Goal: Book appointment/travel/reservation

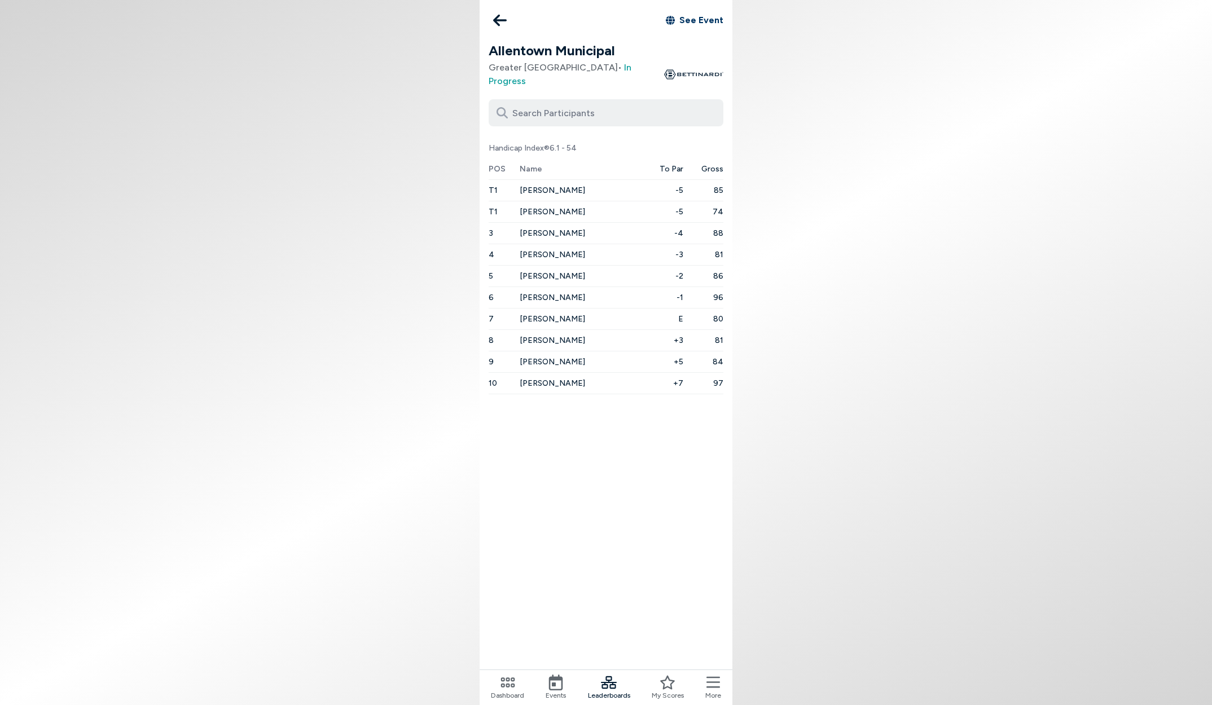
click at [499, 21] on icon at bounding box center [500, 20] width 14 height 23
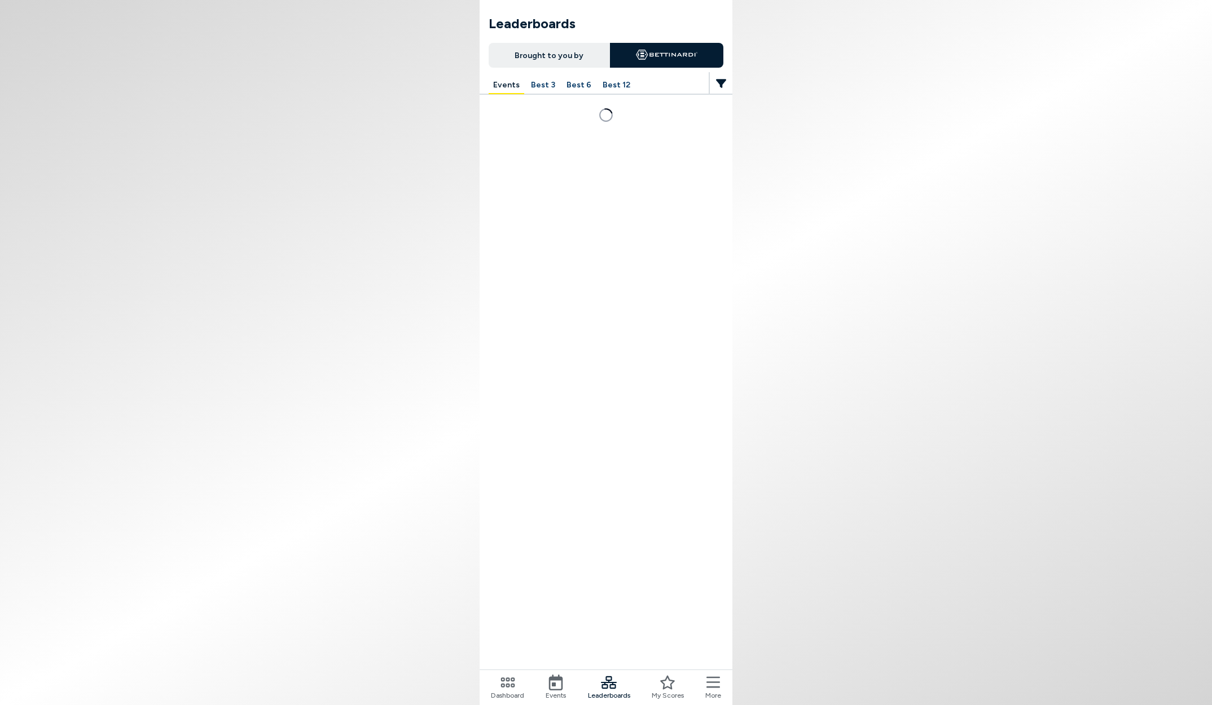
click at [549, 676] on icon at bounding box center [556, 683] width 16 height 16
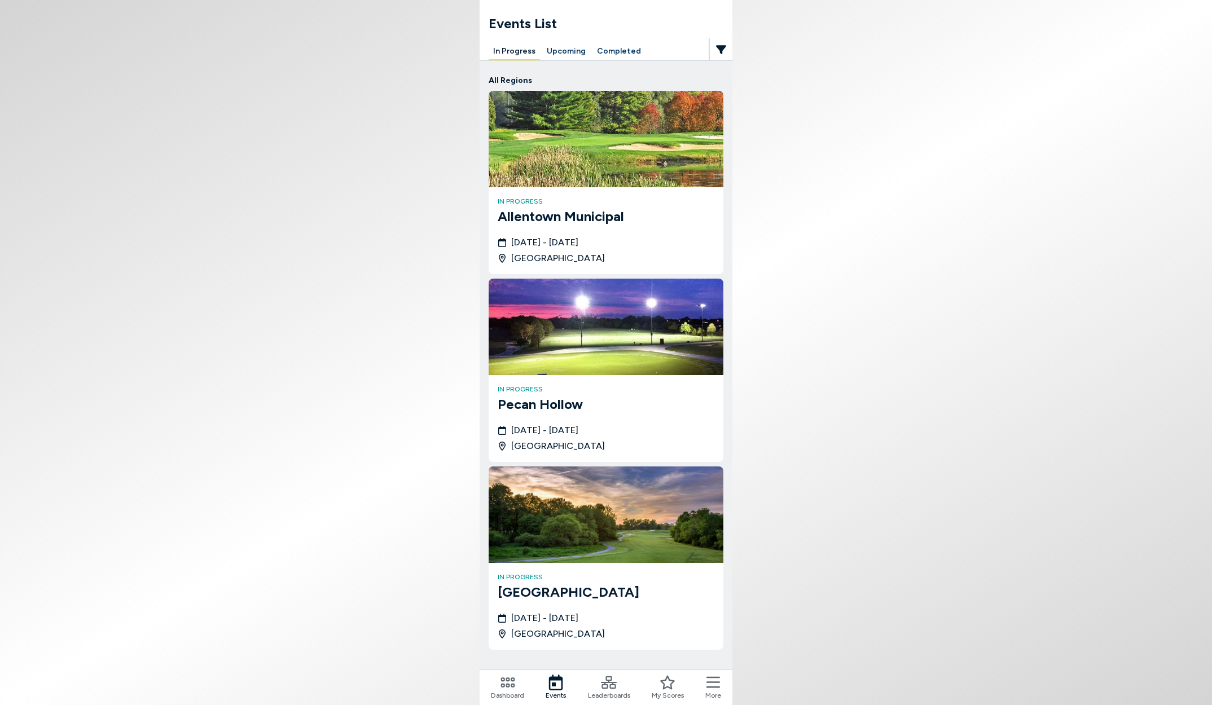
click at [522, 213] on h3 "Allentown Municipal" at bounding box center [606, 216] width 217 height 20
click at [583, 170] on img at bounding box center [606, 139] width 235 height 96
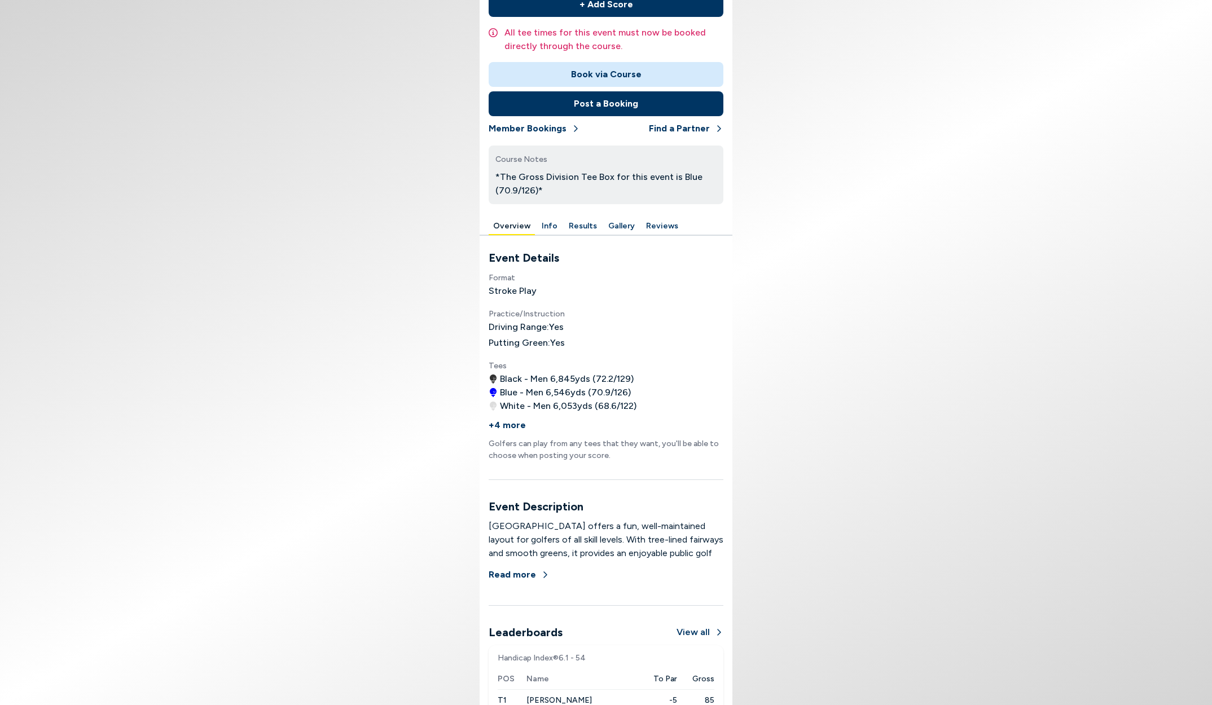
scroll to position [259, 0]
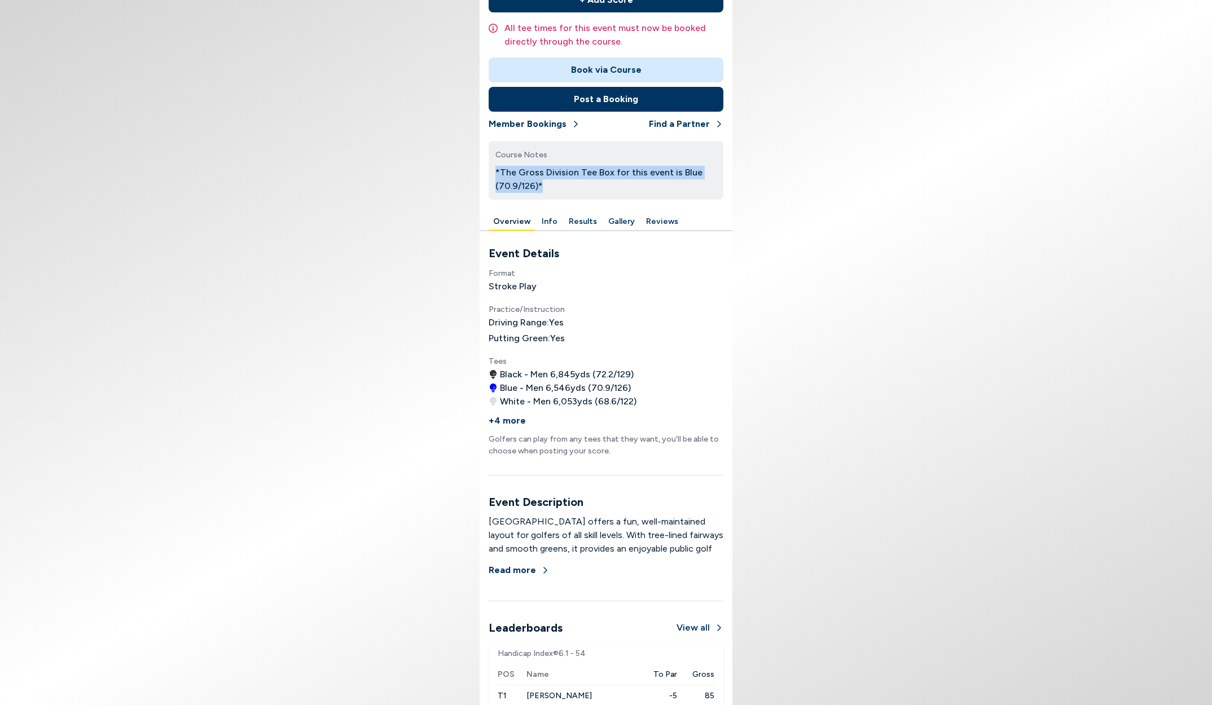
drag, startPoint x: 553, startPoint y: 184, endPoint x: 491, endPoint y: 174, distance: 63.0
click at [491, 174] on div "Course Notes *The Gross Division Tee Box for this event is Blue (70.9/126)*" at bounding box center [606, 170] width 235 height 59
drag, startPoint x: 496, startPoint y: 173, endPoint x: 553, endPoint y: 183, distance: 57.8
click at [553, 183] on p "*The Gross Division Tee Box for this event is Blue (70.9/126)*" at bounding box center [605, 179] width 221 height 27
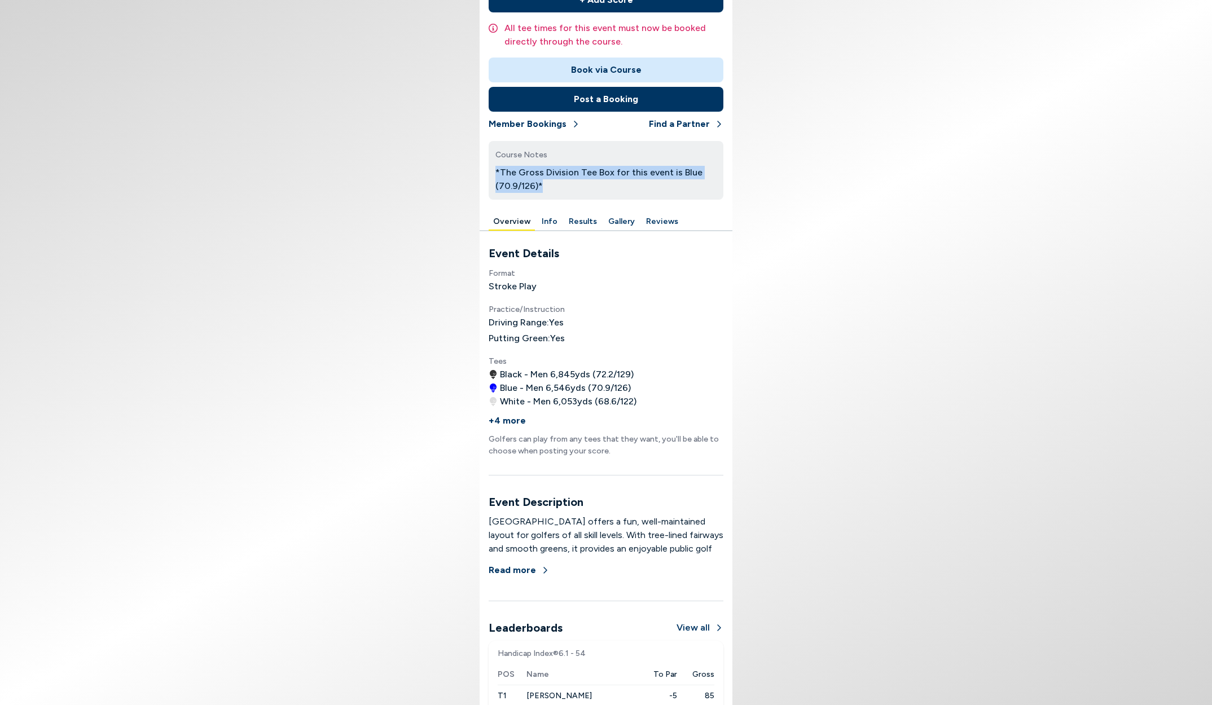
click at [553, 183] on p "*The Gross Division Tee Box for this event is Blue (70.9/126)*" at bounding box center [605, 179] width 221 height 27
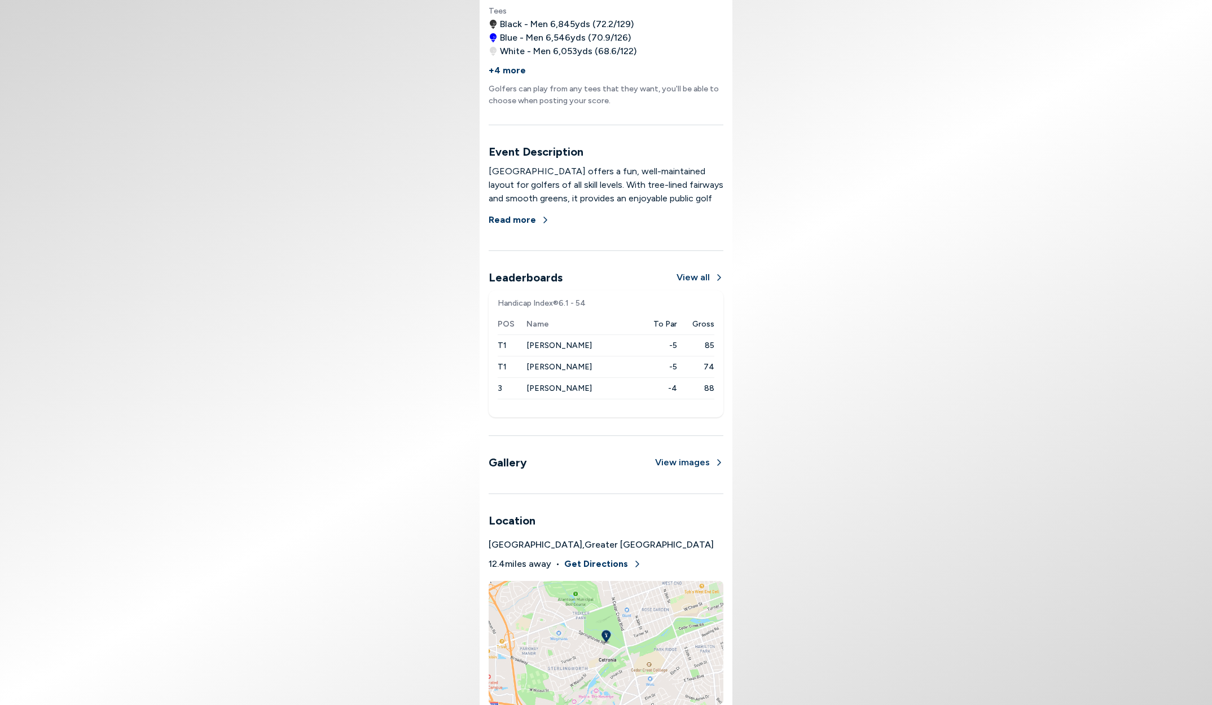
scroll to position [625, 0]
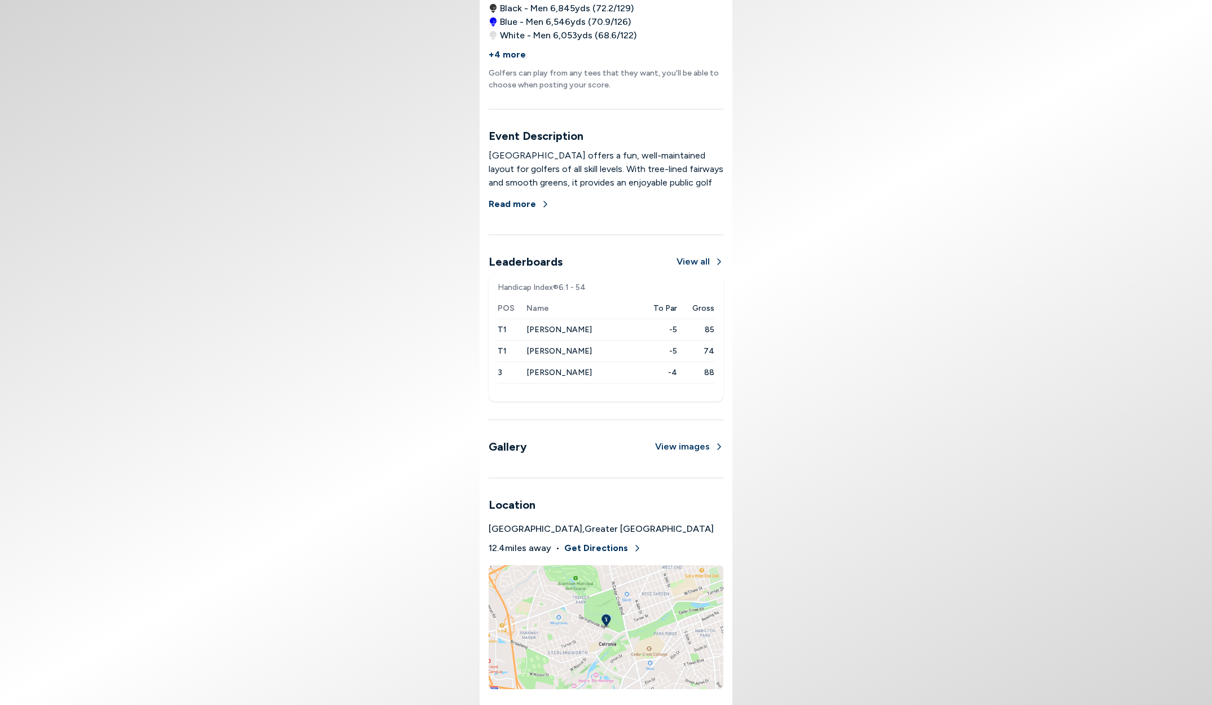
click at [691, 260] on button "View all" at bounding box center [699, 262] width 47 height 14
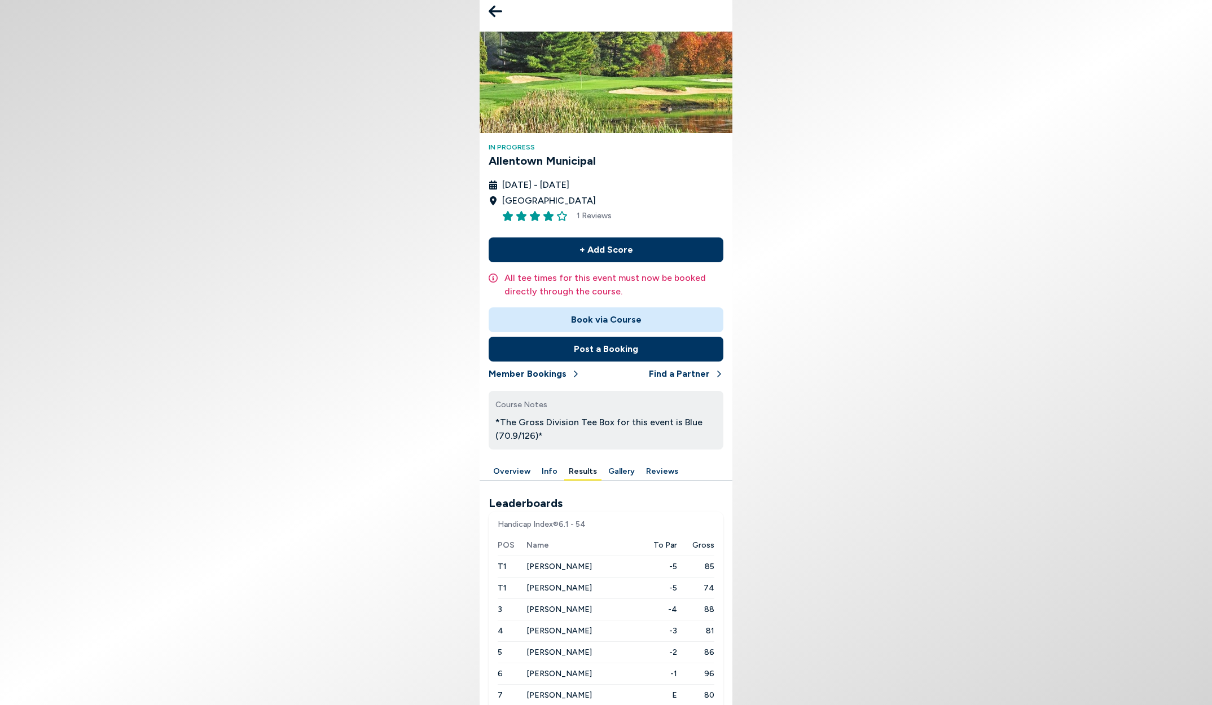
scroll to position [108, 0]
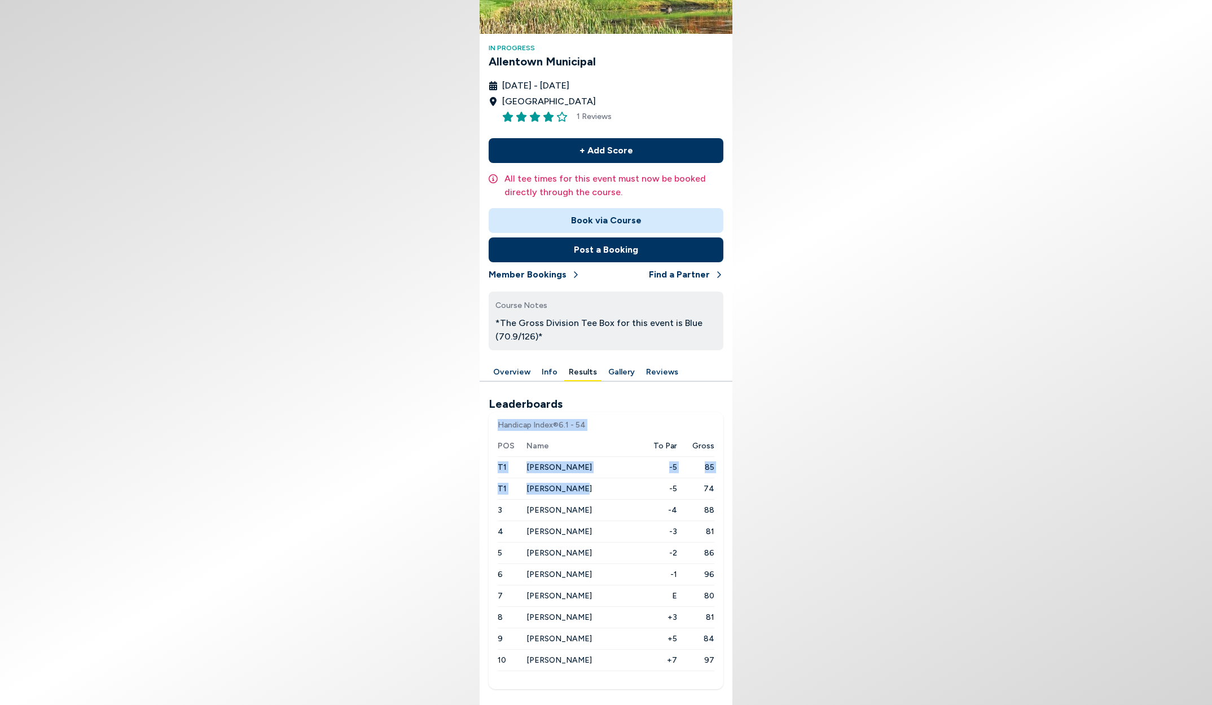
drag, startPoint x: 447, startPoint y: 487, endPoint x: 648, endPoint y: 494, distance: 201.5
click at [636, 493] on body "In Progress Allentown Municipal [DATE] - [DATE] [GEOGRAPHIC_DATA] 1 Reviews + A…" at bounding box center [606, 352] width 1212 height 705
click at [733, 493] on body "In Progress Allentown Municipal [DATE] - [DATE] [GEOGRAPHIC_DATA] 1 Reviews + A…" at bounding box center [606, 352] width 1212 height 705
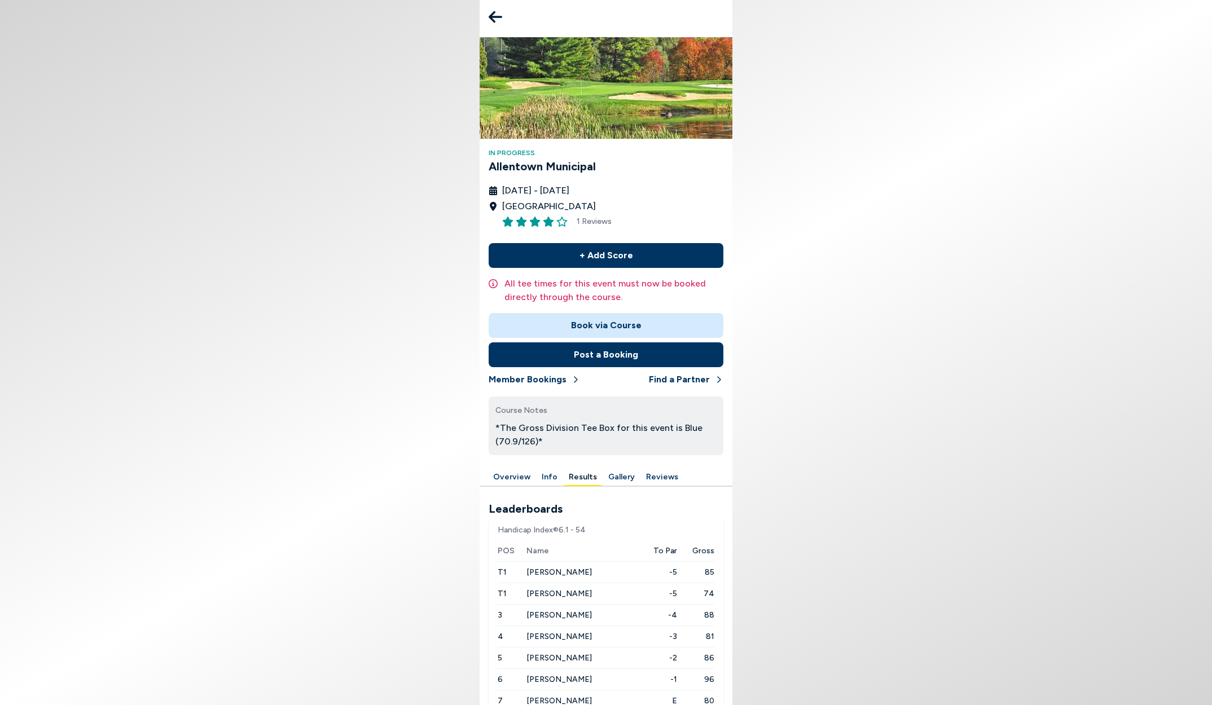
scroll to position [0, 0]
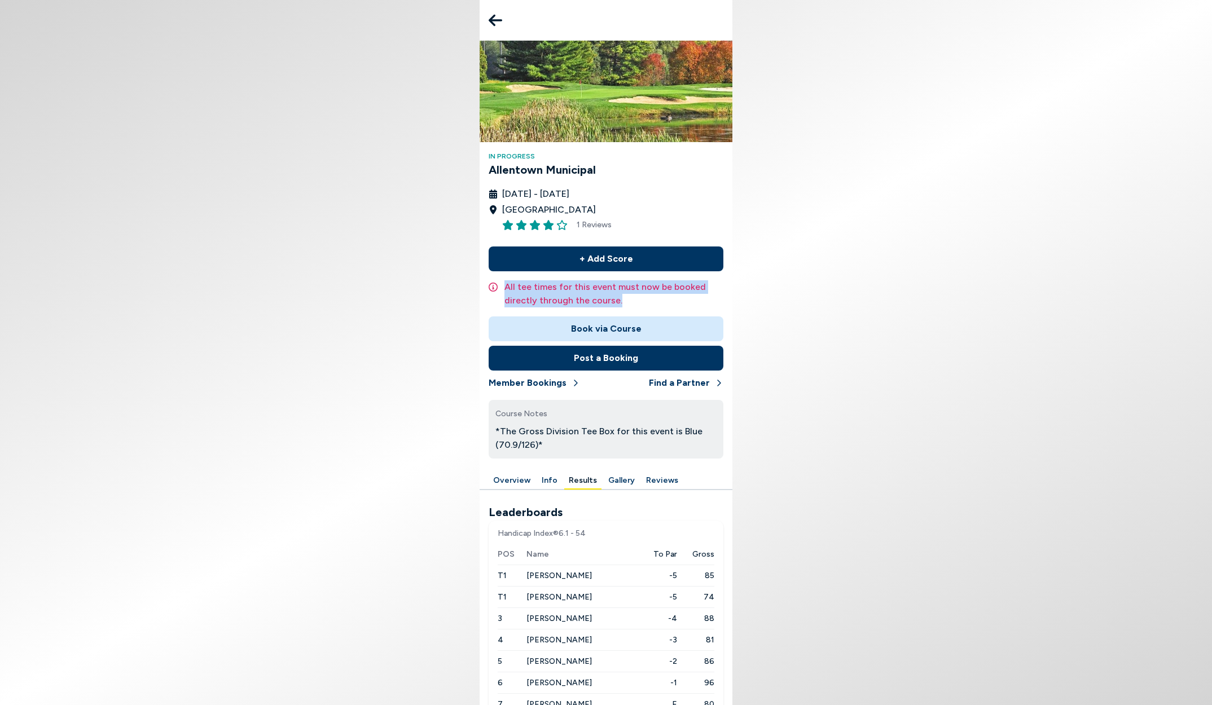
drag, startPoint x: 504, startPoint y: 287, endPoint x: 631, endPoint y: 297, distance: 126.8
click at [631, 297] on p "All tee times for this event must now be booked directly through the course." at bounding box center [613, 293] width 219 height 27
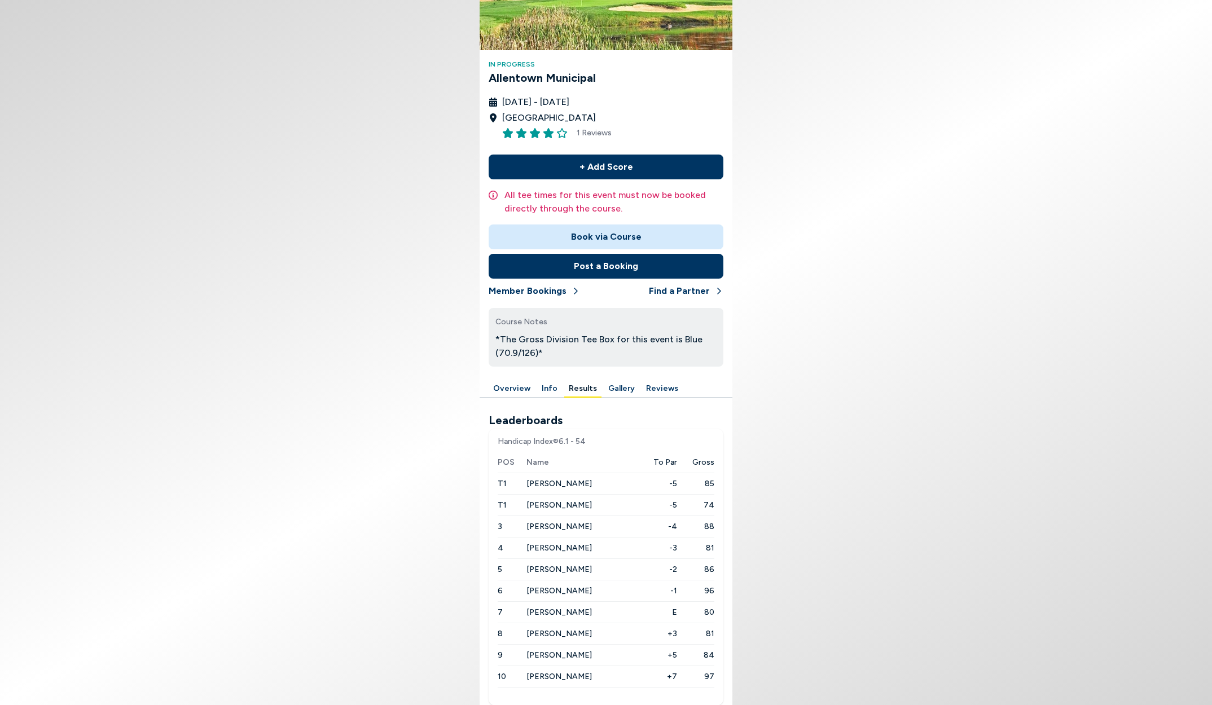
scroll to position [108, 0]
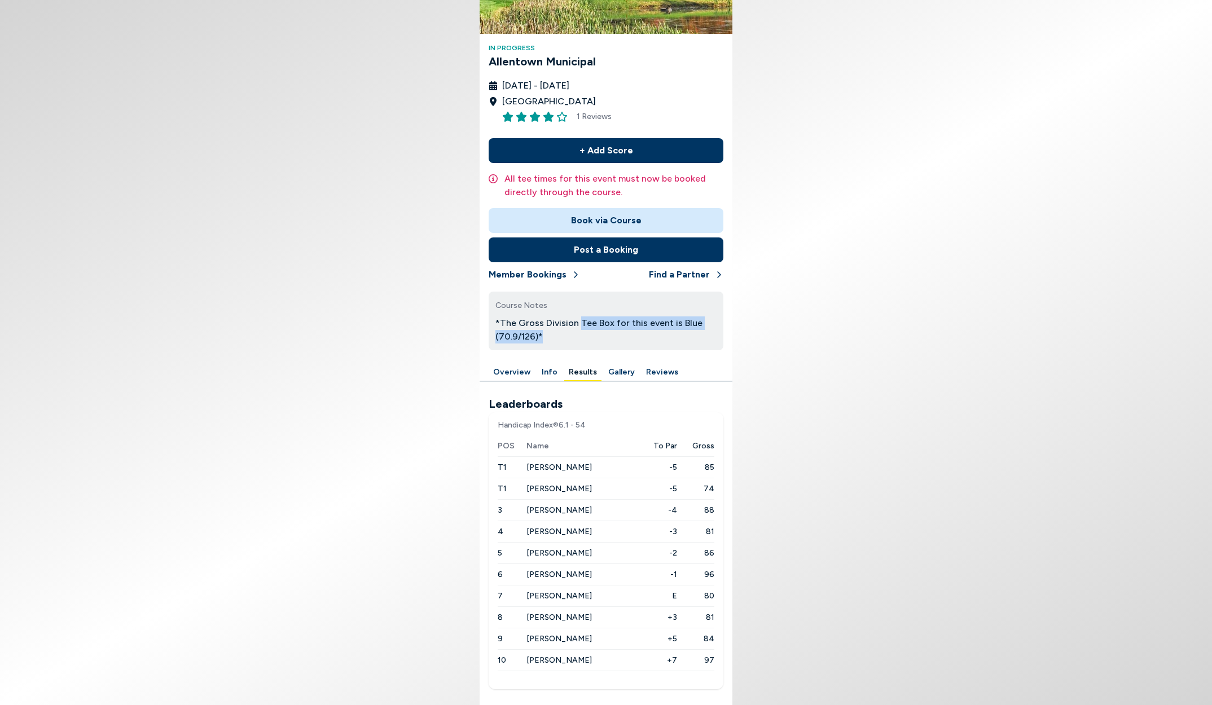
drag, startPoint x: 578, startPoint y: 324, endPoint x: 591, endPoint y: 335, distance: 16.5
click at [591, 335] on p "*The Gross Division Tee Box for this event is Blue (70.9/126)*" at bounding box center [605, 329] width 221 height 27
drag, startPoint x: 552, startPoint y: 338, endPoint x: 491, endPoint y: 327, distance: 62.4
click at [491, 327] on div "Course Notes *The Gross Division Tee Box for this event is Blue (70.9/126)*" at bounding box center [606, 321] width 235 height 59
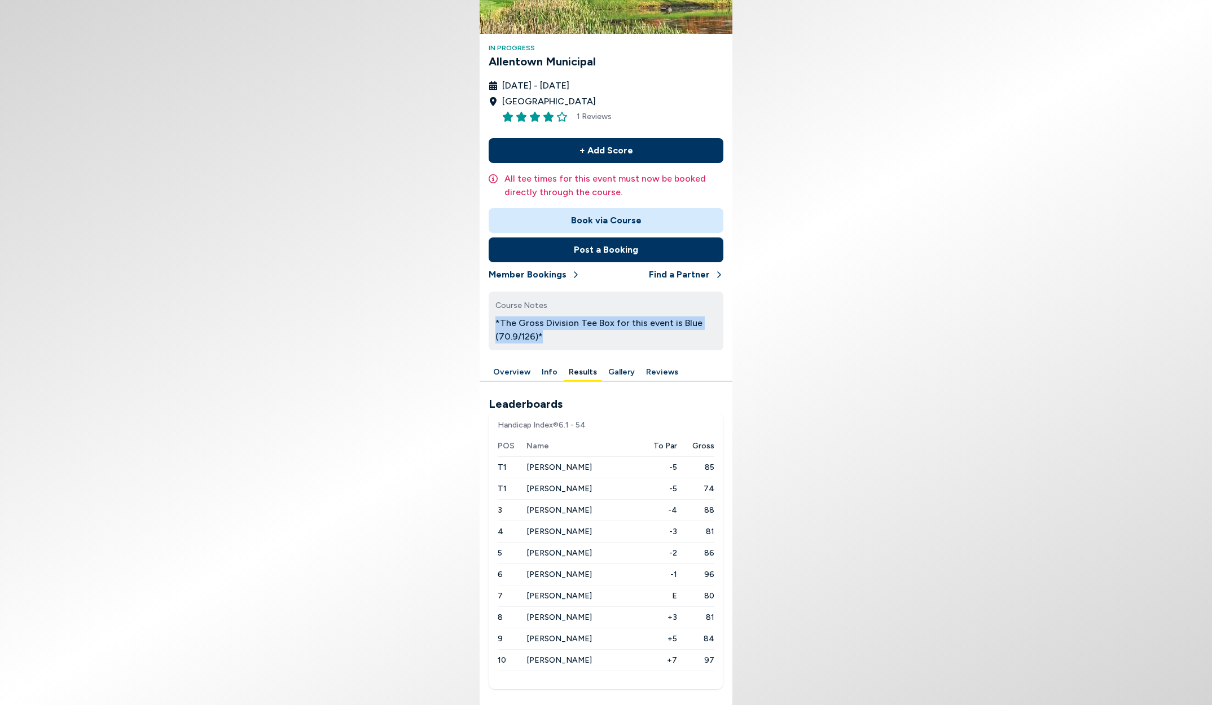
click at [491, 327] on div "Course Notes *The Gross Division Tee Box for this event is Blue (70.9/126)*" at bounding box center [606, 321] width 235 height 59
drag, startPoint x: 494, startPoint y: 323, endPoint x: 561, endPoint y: 336, distance: 68.5
click at [561, 336] on div "Course Notes *The Gross Division Tee Box for this event is Blue (70.9/126)*" at bounding box center [606, 321] width 235 height 59
click at [561, 336] on p "*The Gross Division Tee Box for this event is Blue (70.9/126)*" at bounding box center [605, 329] width 221 height 27
drag, startPoint x: 556, startPoint y: 337, endPoint x: 491, endPoint y: 324, distance: 66.2
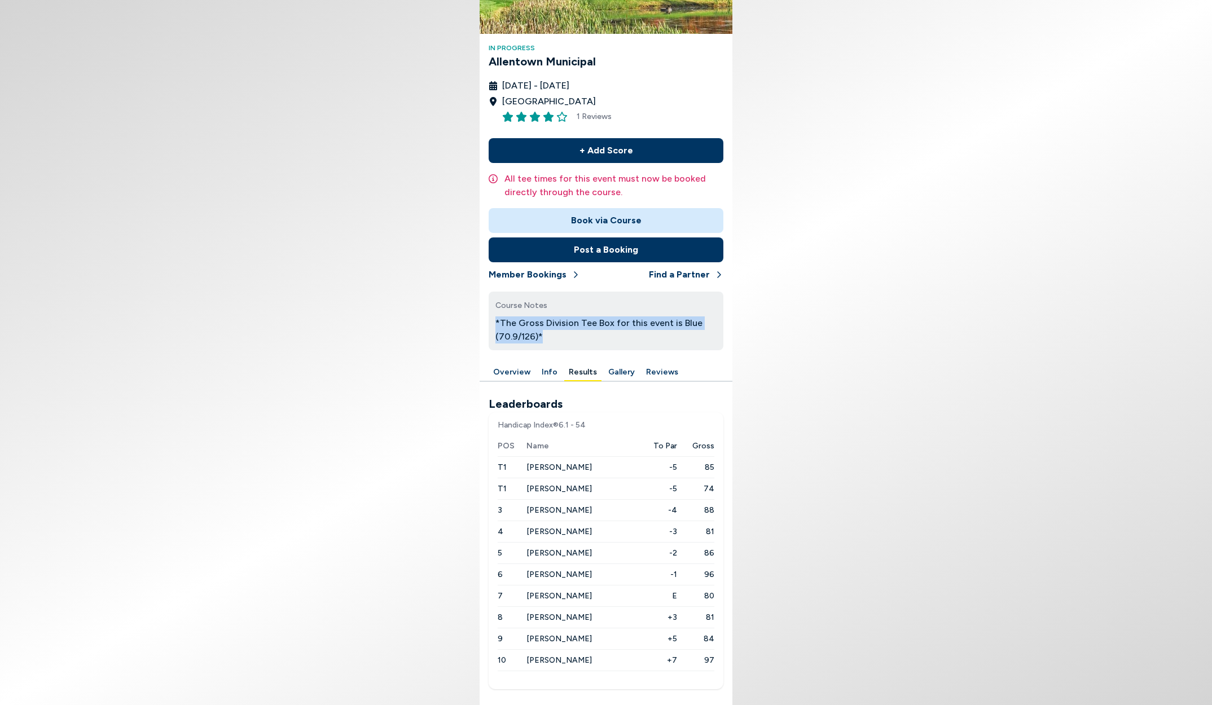
click at [491, 324] on div "Course Notes *The Gross Division Tee Box for this event is Blue (70.9/126)*" at bounding box center [606, 321] width 235 height 59
click at [495, 324] on p "*The Gross Division Tee Box for this event is Blue (70.9/126)*" at bounding box center [605, 329] width 221 height 27
drag, startPoint x: 494, startPoint y: 323, endPoint x: 556, endPoint y: 335, distance: 63.2
click at [556, 335] on div "Course Notes *The Gross Division Tee Box for this event is Blue (70.9/126)*" at bounding box center [606, 321] width 235 height 59
click at [556, 335] on p "*The Gross Division Tee Box for this event is Blue (70.9/126)*" at bounding box center [605, 329] width 221 height 27
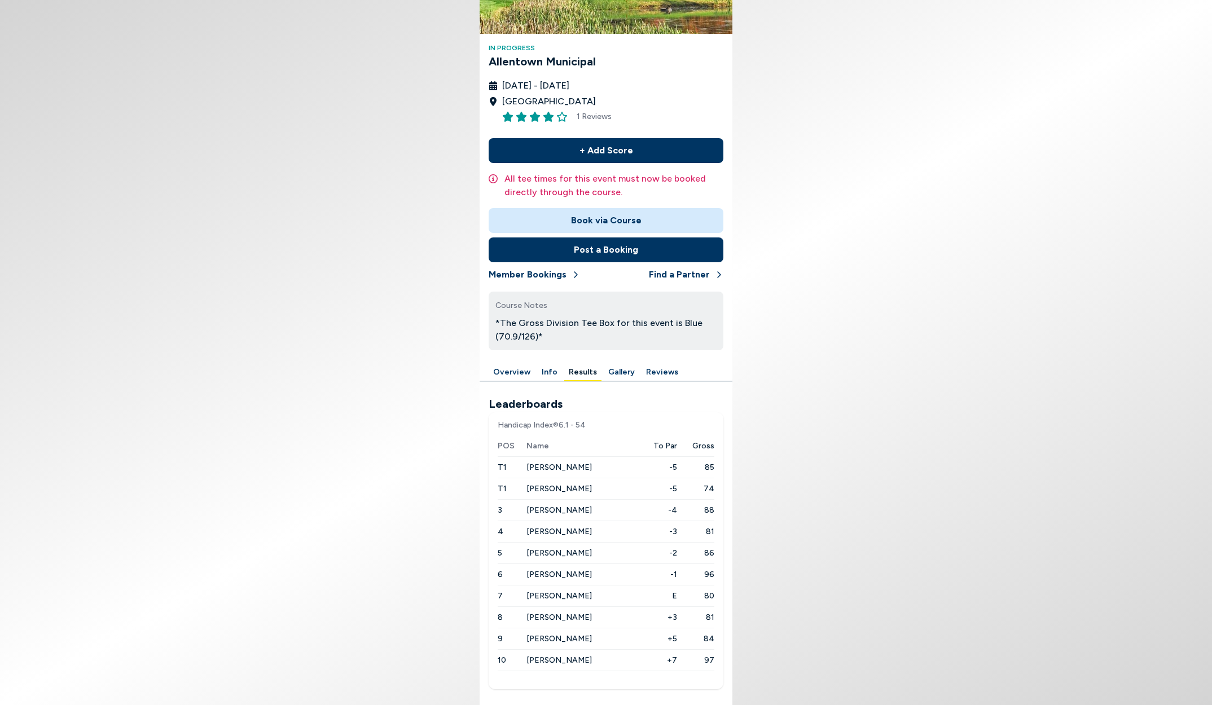
click at [548, 376] on button "Info" at bounding box center [549, 372] width 25 height 17
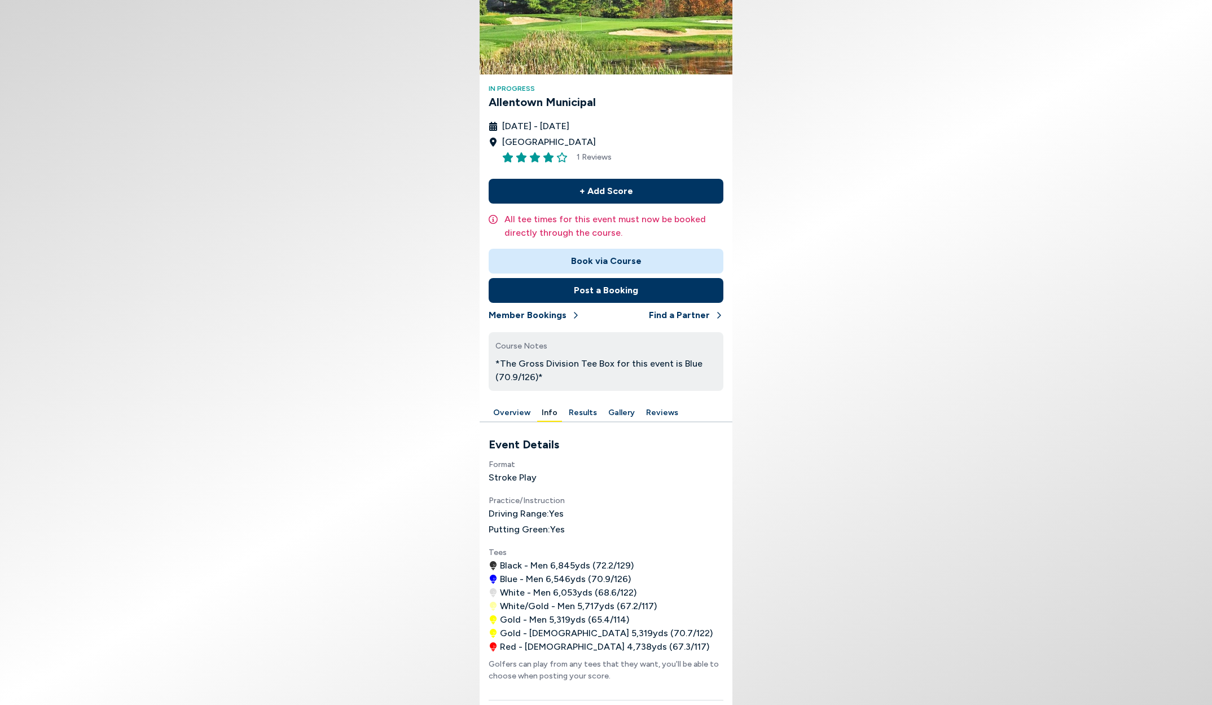
scroll to position [65, 0]
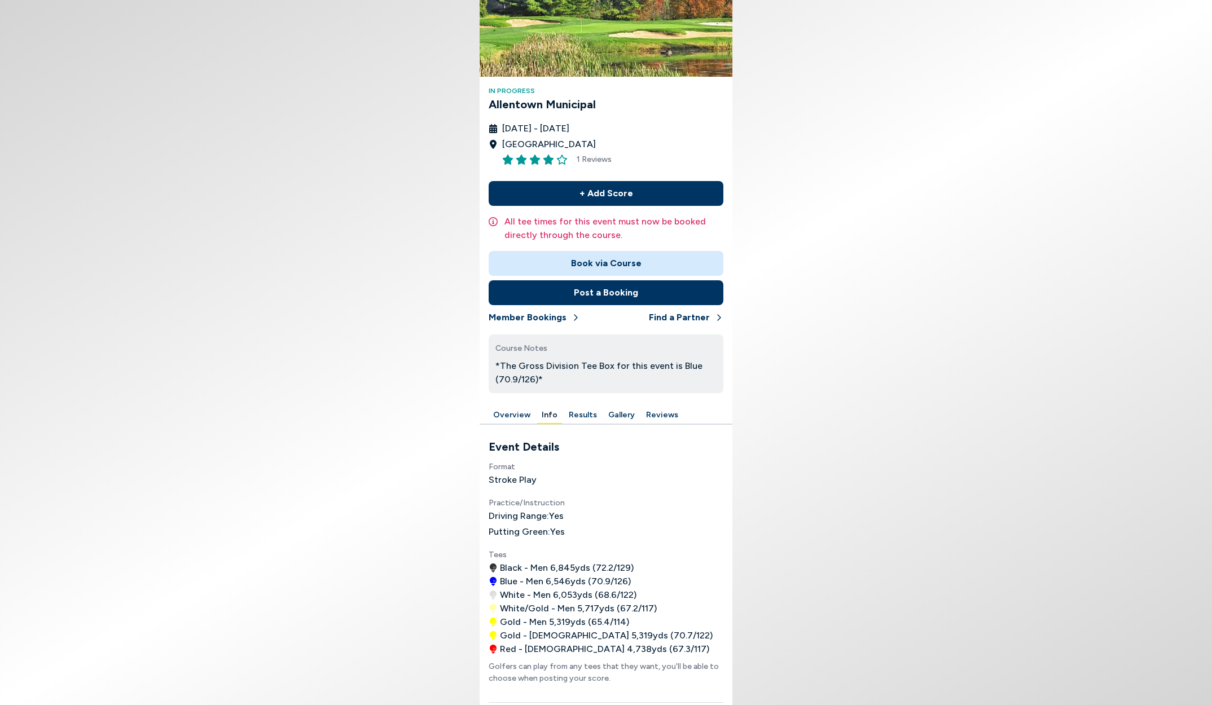
click at [578, 415] on button "Results" at bounding box center [582, 415] width 37 height 17
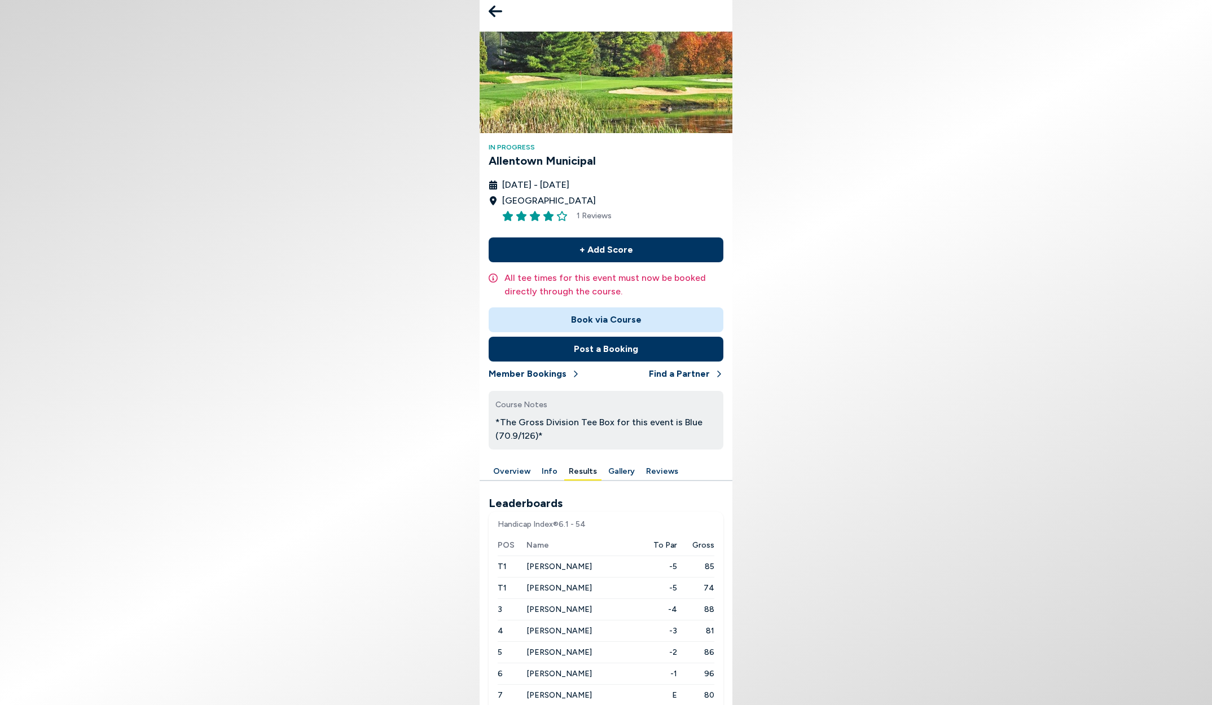
scroll to position [108, 0]
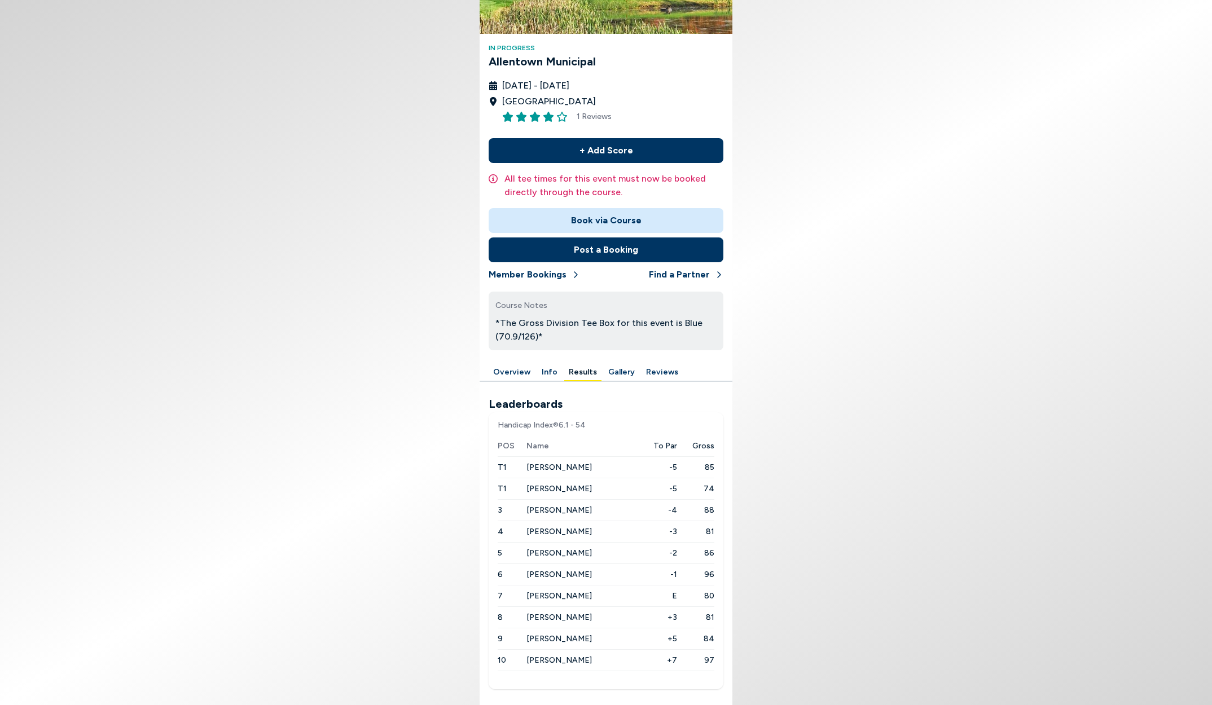
click at [546, 468] on span "[PERSON_NAME]" at bounding box center [558, 468] width 65 height 10
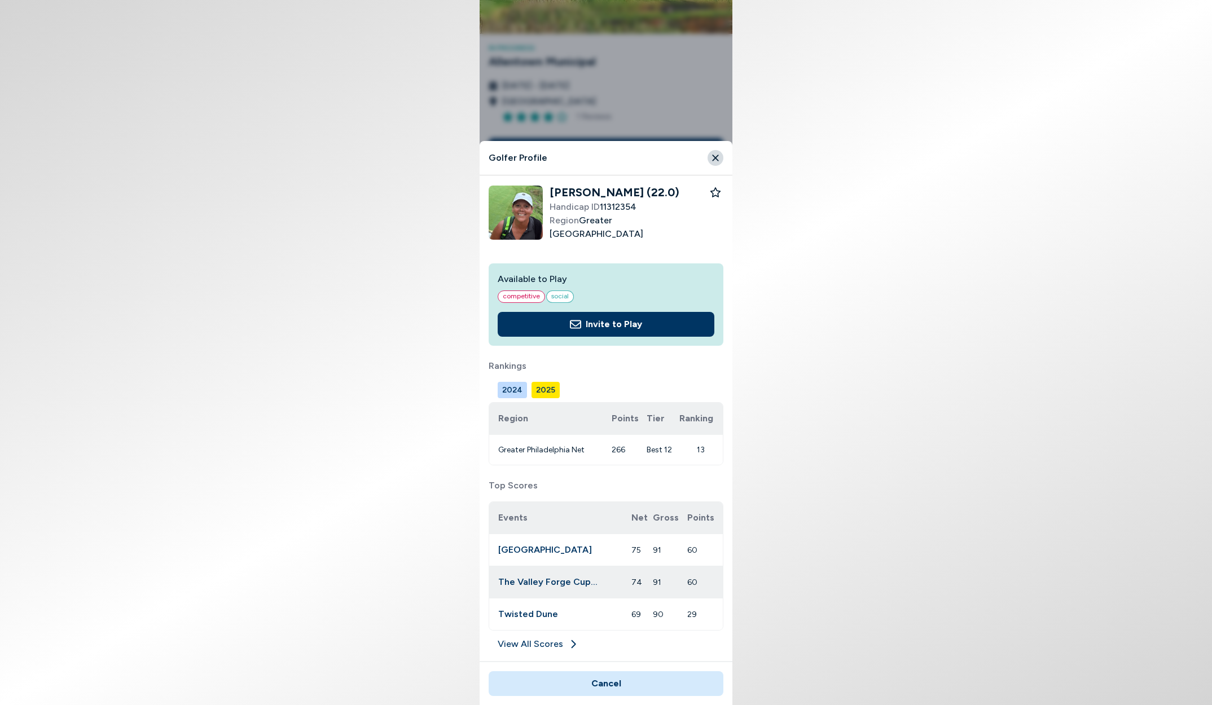
click at [543, 641] on link "View All Scores" at bounding box center [606, 646] width 235 height 18
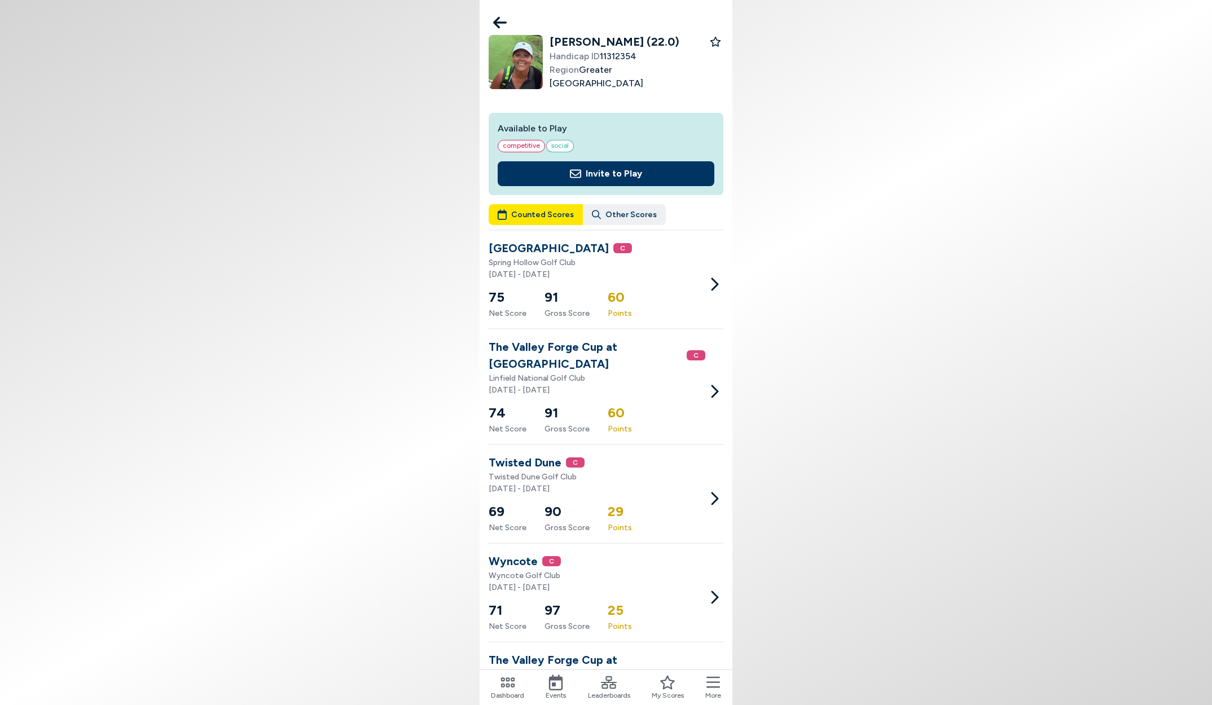
click at [500, 16] on icon at bounding box center [500, 22] width 14 height 23
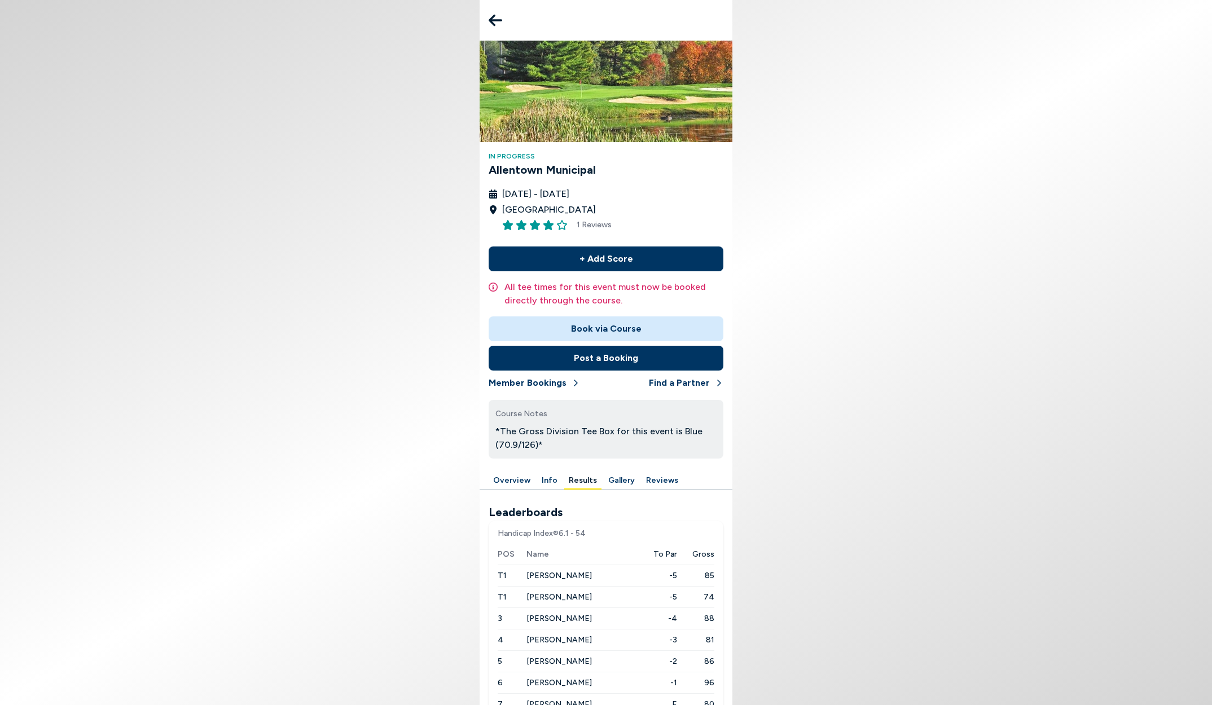
click at [500, 16] on icon at bounding box center [496, 20] width 14 height 23
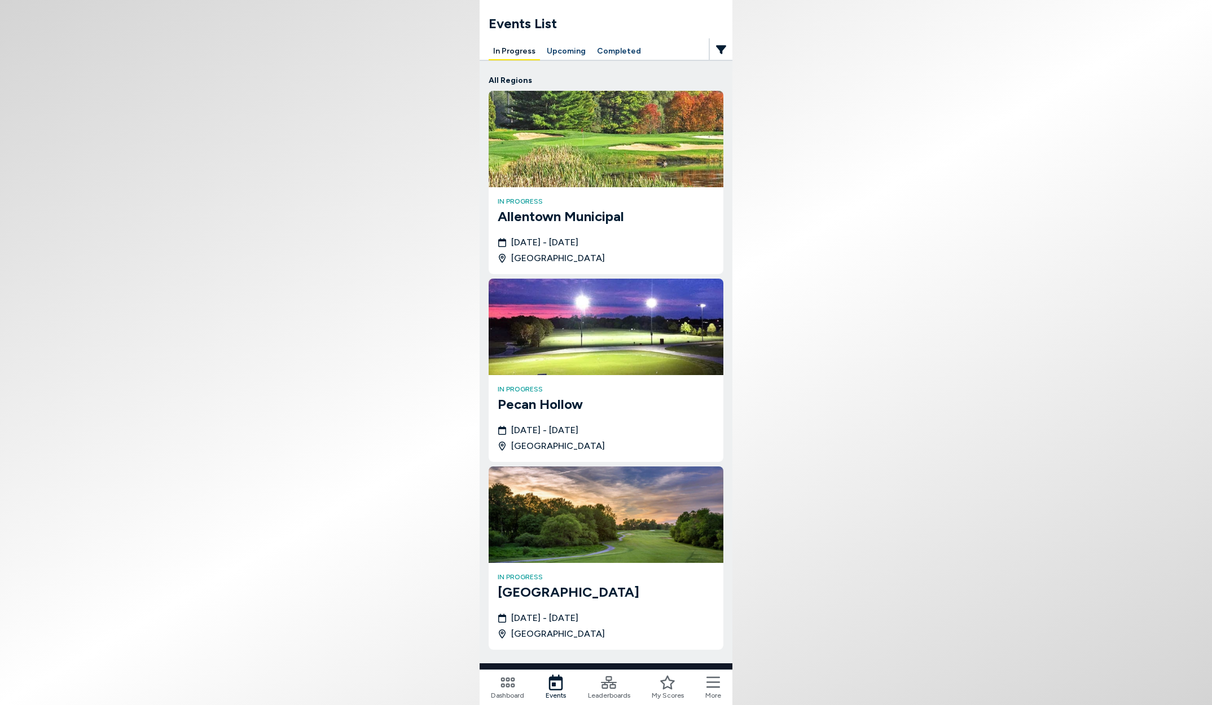
click at [543, 227] on div "in progress [GEOGRAPHIC_DATA] [DATE] - [DATE] [GEOGRAPHIC_DATA]" at bounding box center [606, 230] width 235 height 87
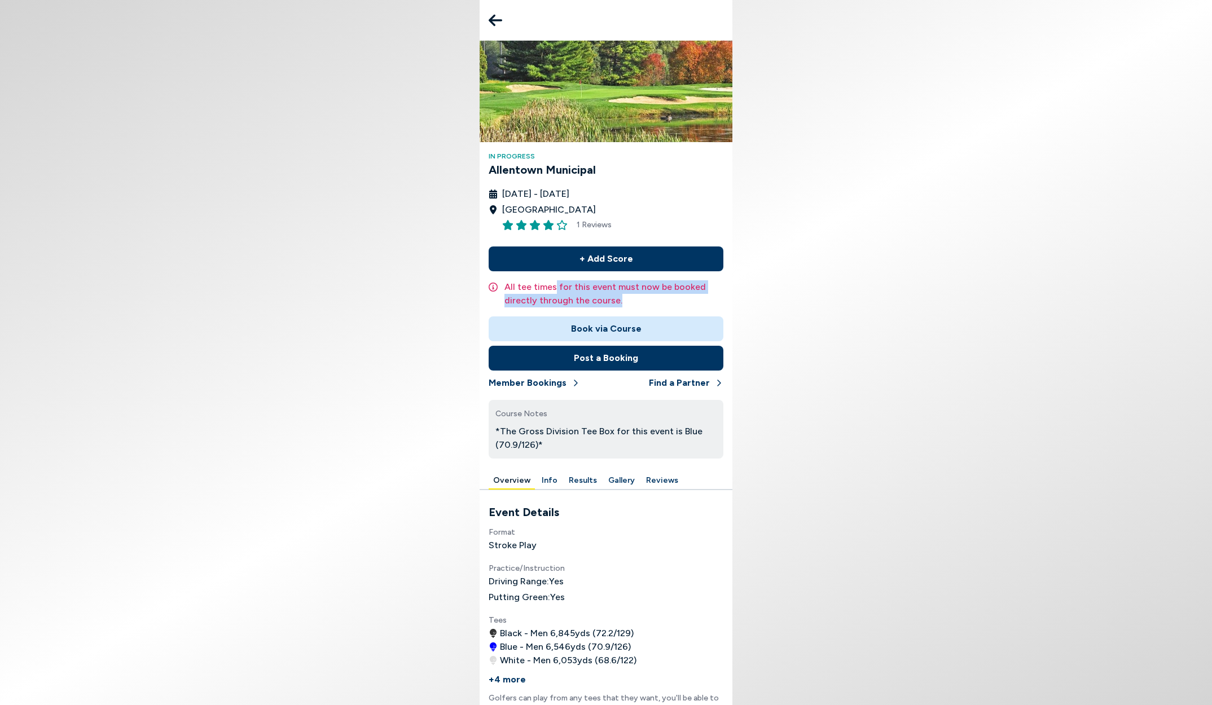
drag, startPoint x: 554, startPoint y: 288, endPoint x: 655, endPoint y: 300, distance: 101.6
click at [655, 300] on p "All tee times for this event must now be booked directly through the course." at bounding box center [613, 293] width 219 height 27
drag, startPoint x: 606, startPoint y: 294, endPoint x: 575, endPoint y: 293, distance: 31.1
click at [575, 293] on p "All tee times for this event must now be booked directly through the course." at bounding box center [613, 293] width 219 height 27
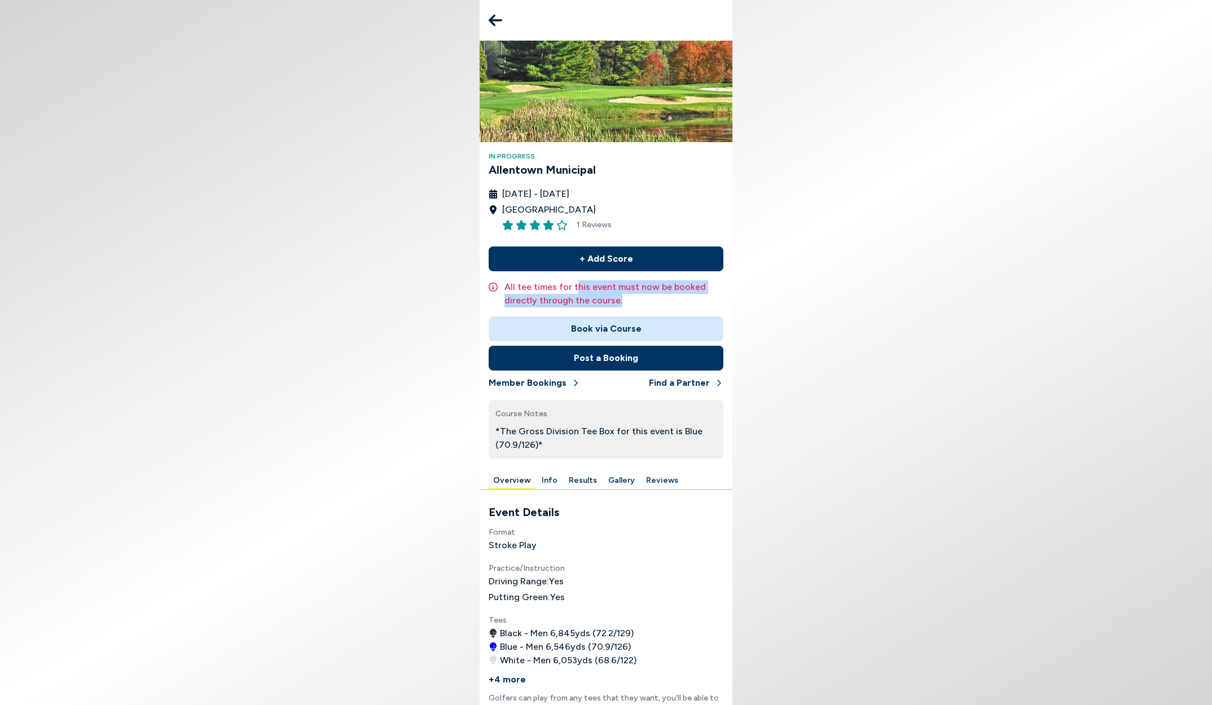
click at [575, 293] on p "All tee times for this event must now be booked directly through the course." at bounding box center [613, 293] width 219 height 27
click at [534, 384] on button "Member Bookings" at bounding box center [534, 383] width 91 height 25
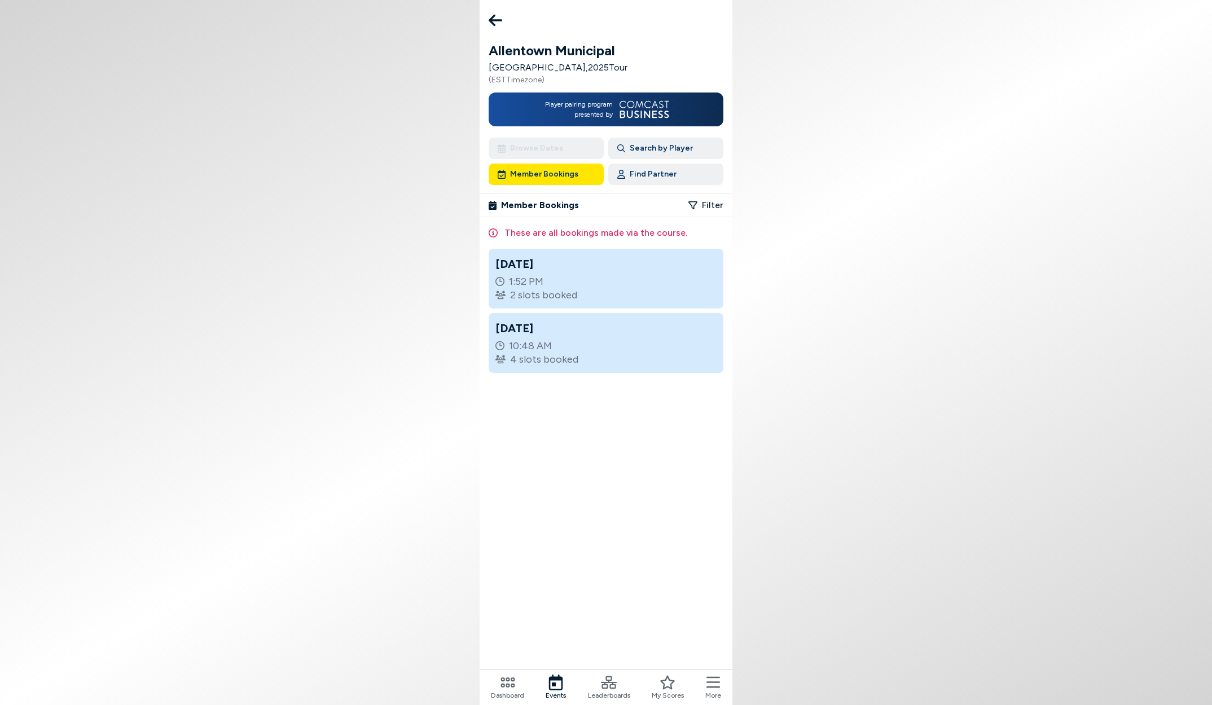
click at [665, 149] on button "Search by Player" at bounding box center [665, 148] width 115 height 21
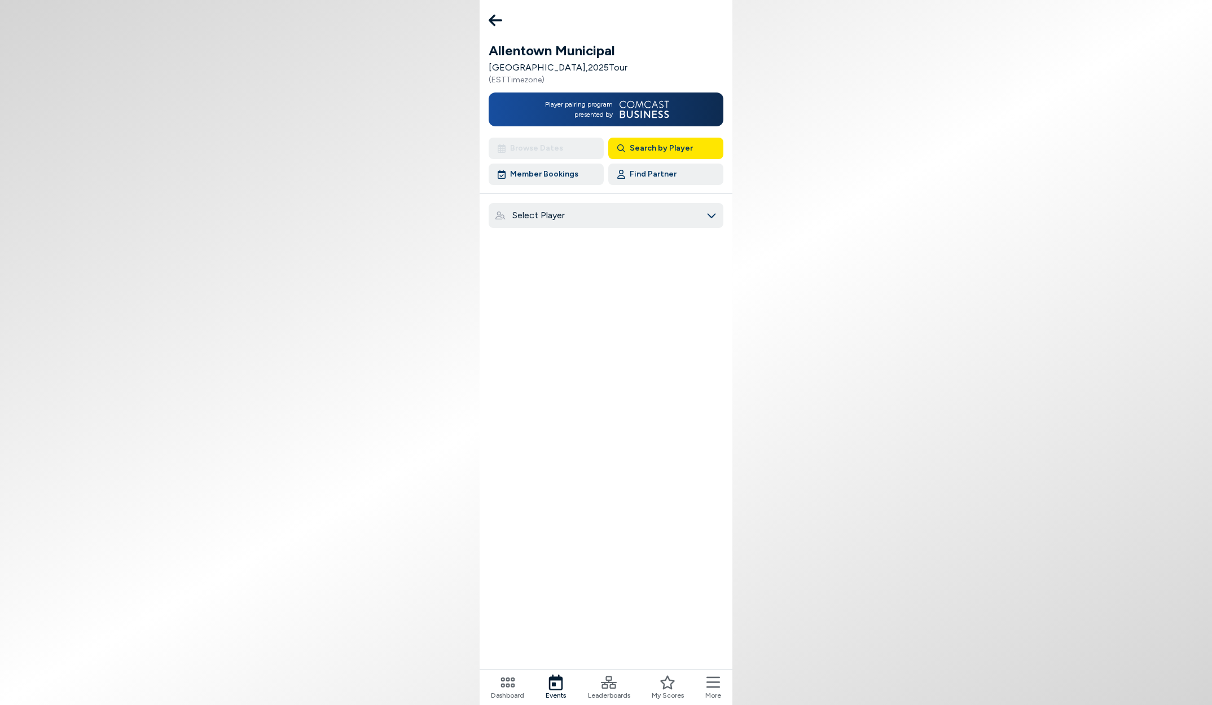
click at [562, 218] on div "Select Player" at bounding box center [609, 216] width 194 height 14
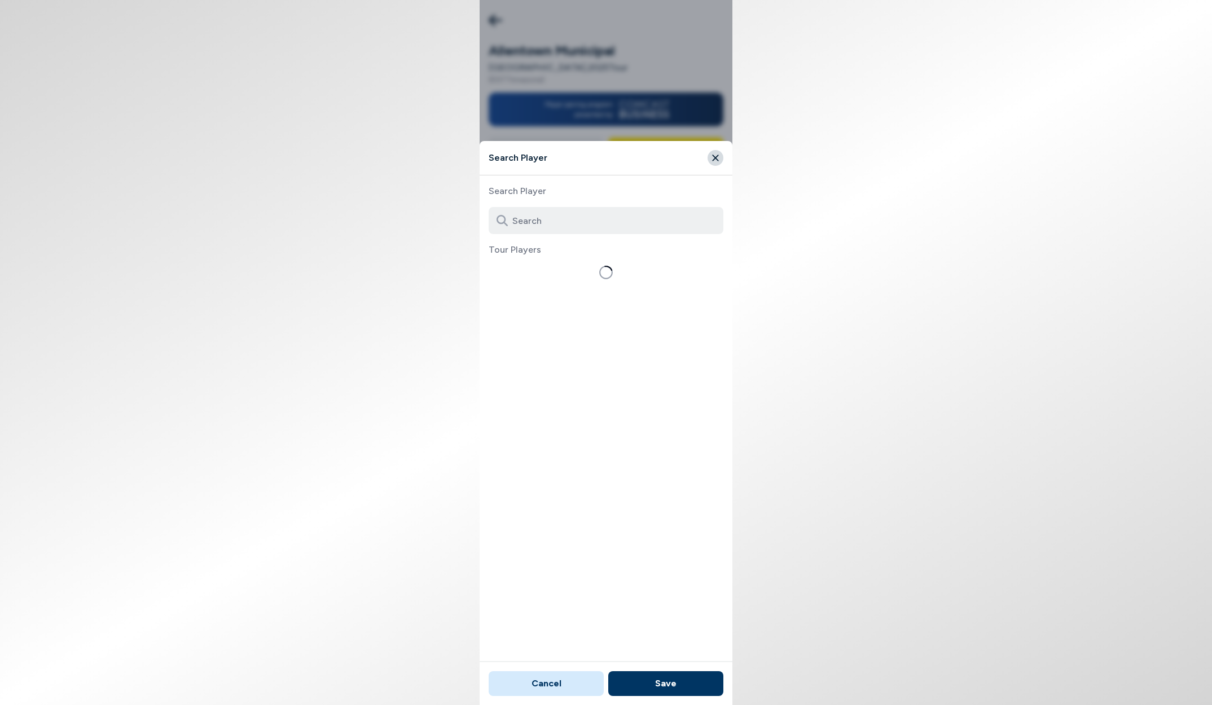
click at [554, 221] on input at bounding box center [606, 220] width 235 height 27
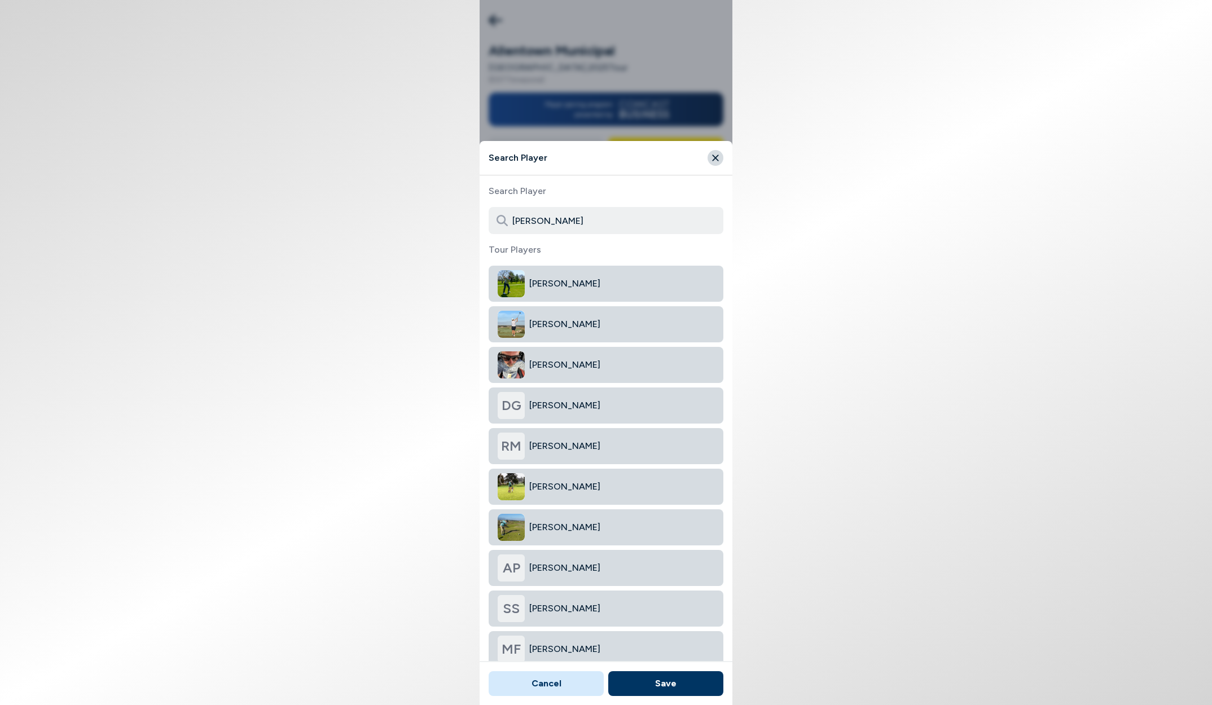
type input "[PERSON_NAME]"
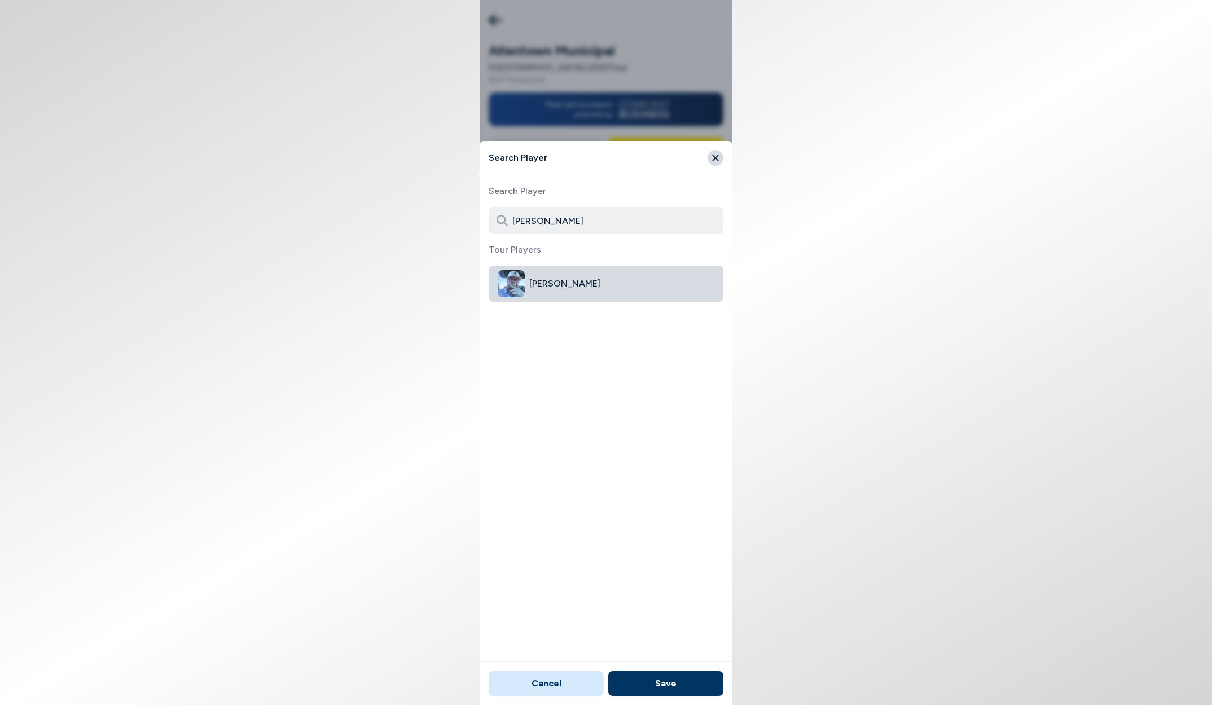
click at [578, 284] on span "[PERSON_NAME]" at bounding box center [621, 284] width 185 height 14
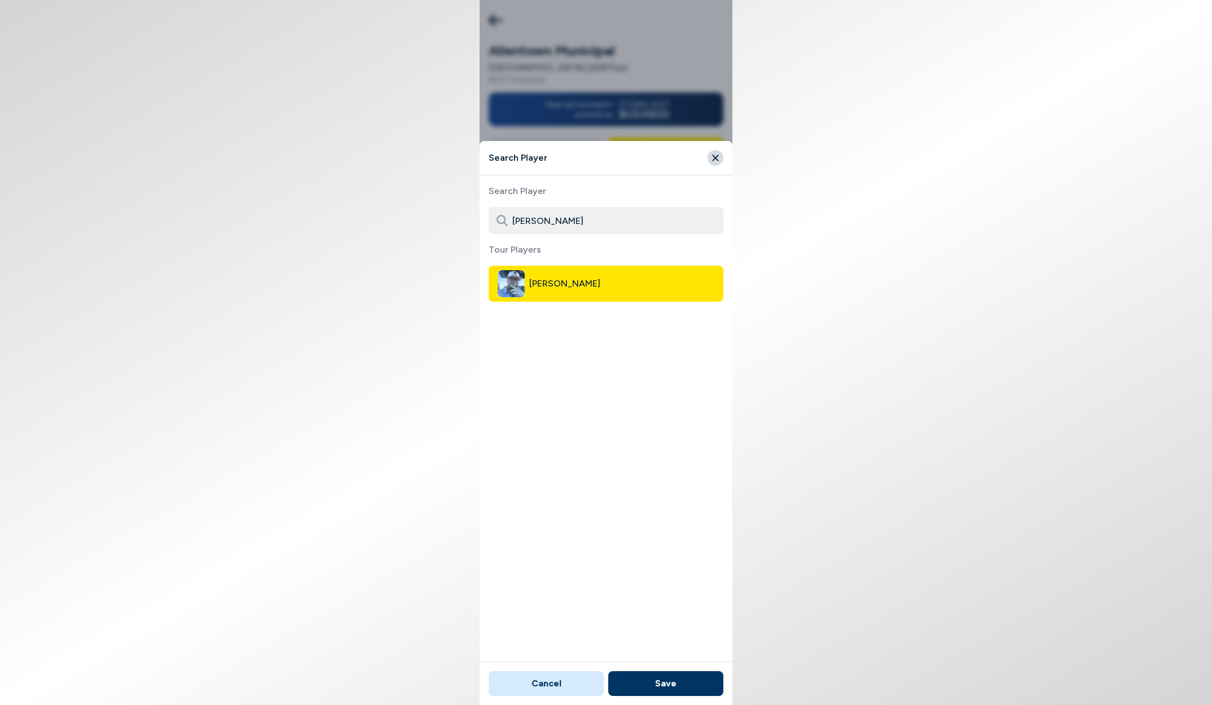
click at [573, 348] on div "[PERSON_NAME]" at bounding box center [606, 473] width 235 height 415
click at [564, 288] on span "[PERSON_NAME]" at bounding box center [621, 284] width 185 height 14
click at [683, 675] on button "Save" at bounding box center [665, 683] width 115 height 25
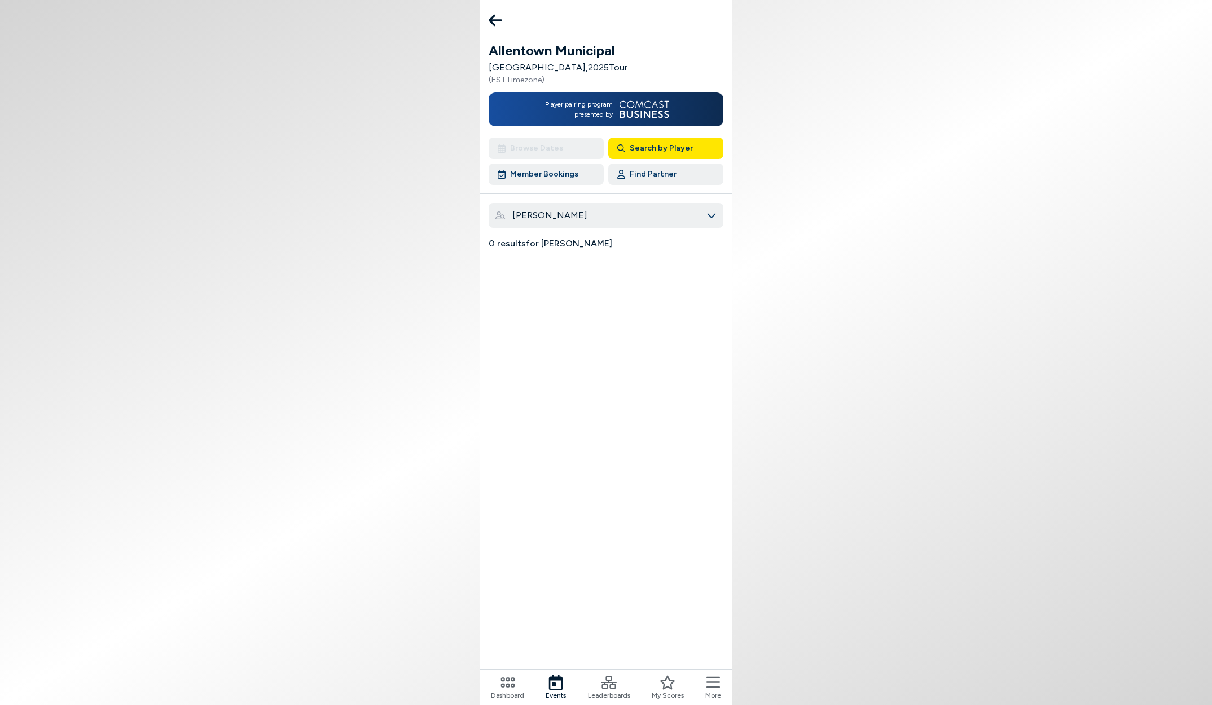
click at [632, 224] on div "[PERSON_NAME]" at bounding box center [606, 215] width 235 height 25
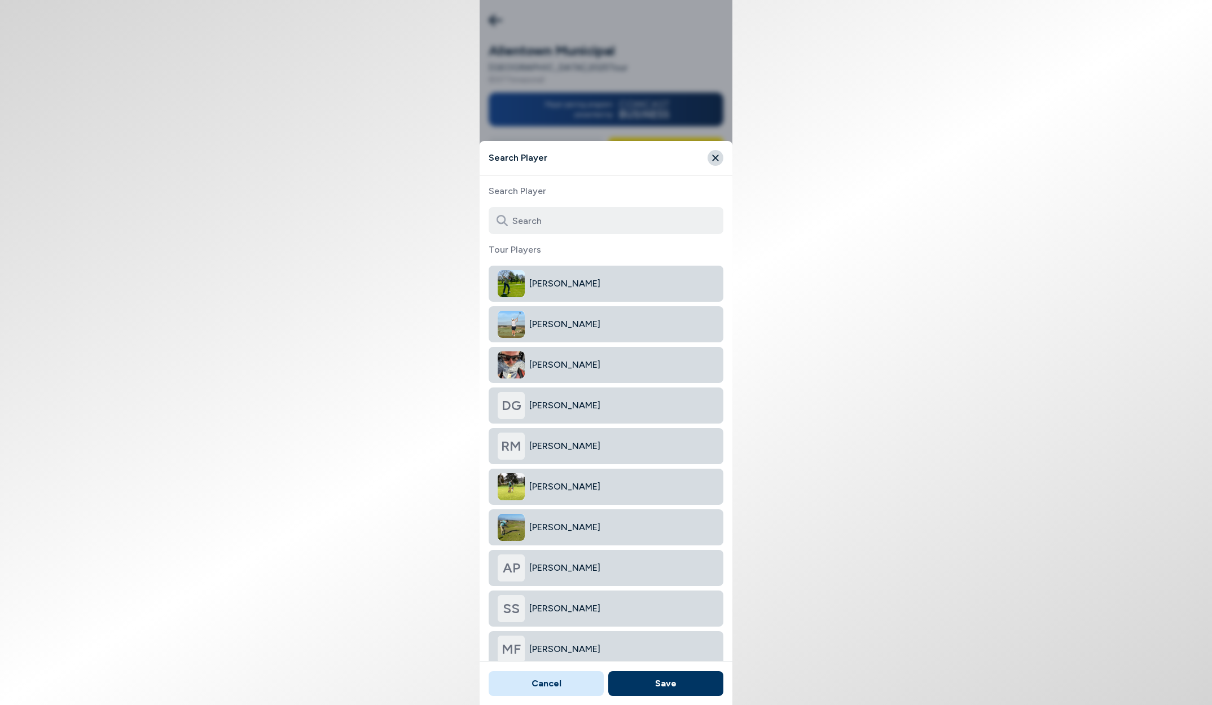
click at [716, 164] on button "Close" at bounding box center [715, 158] width 16 height 16
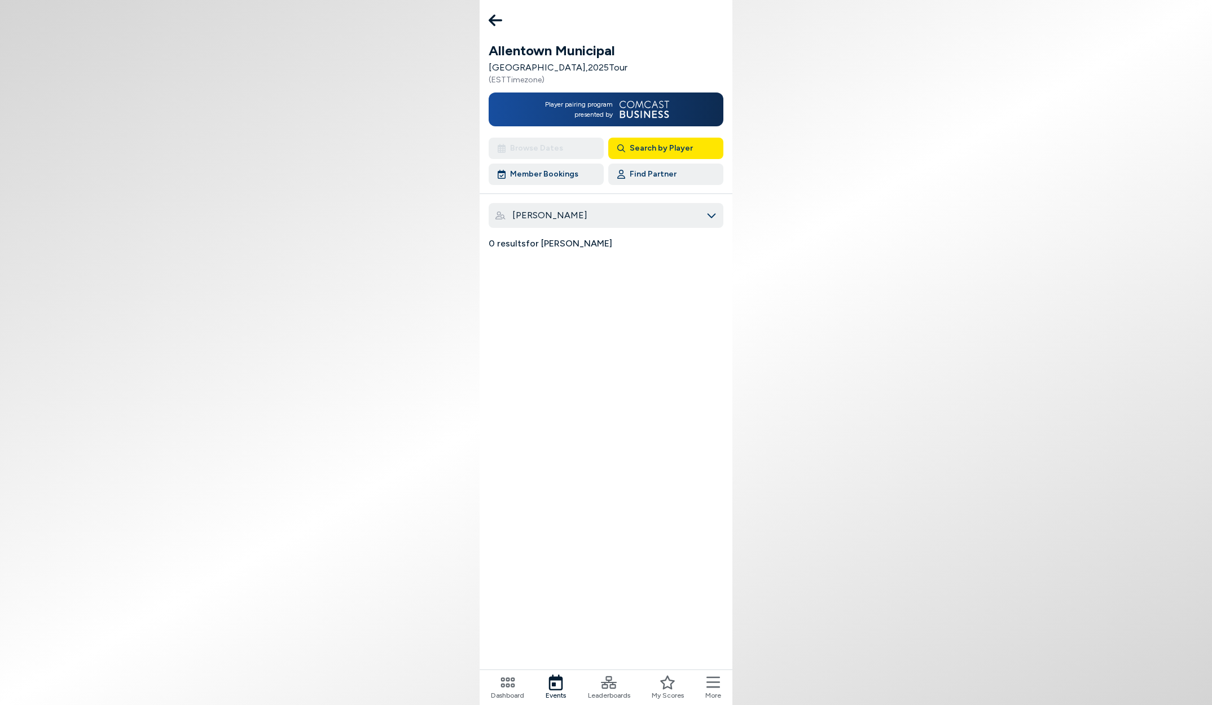
click at [497, 24] on icon at bounding box center [496, 20] width 14 height 23
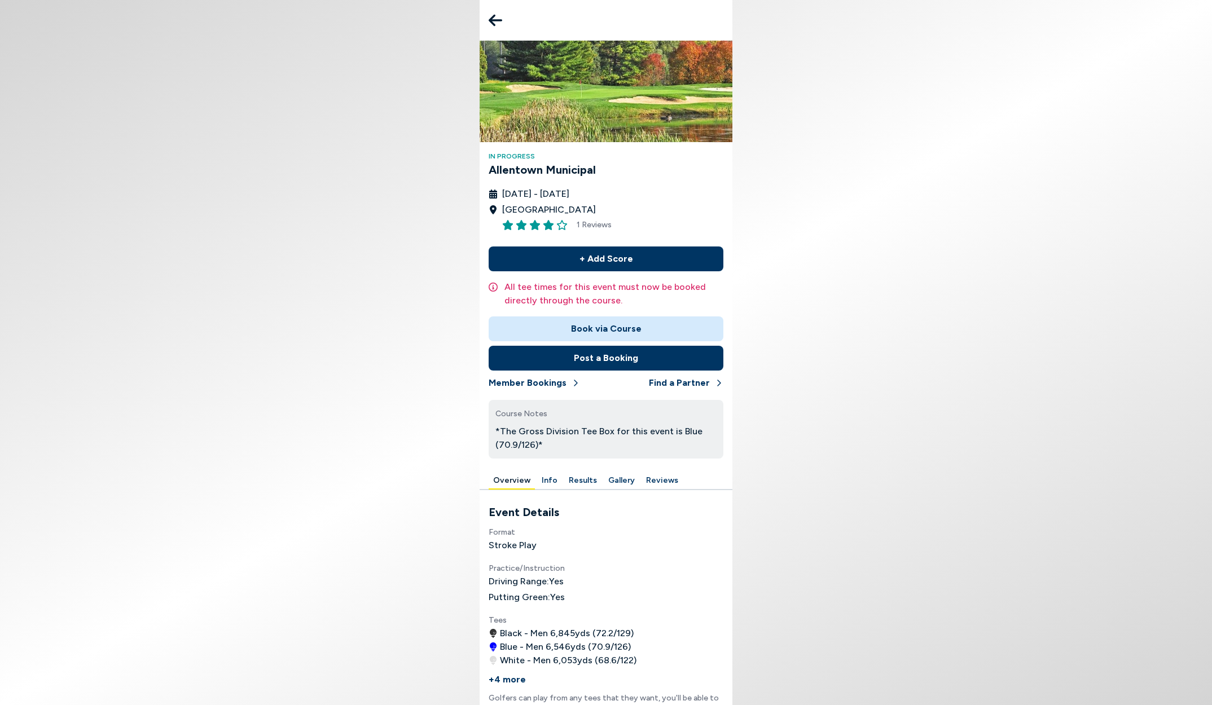
click at [497, 18] on icon at bounding box center [496, 20] width 14 height 23
